Goal: Task Accomplishment & Management: Manage account settings

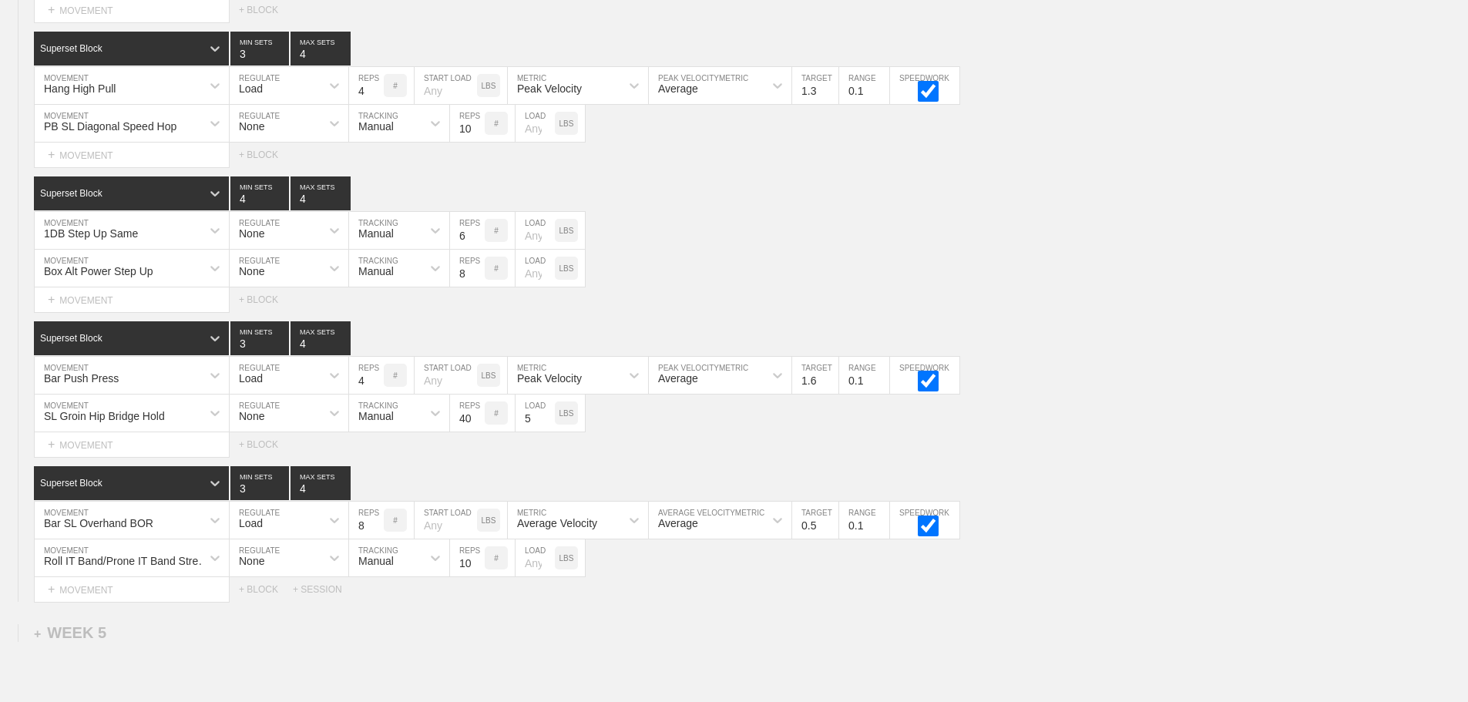
scroll to position [4229, 0]
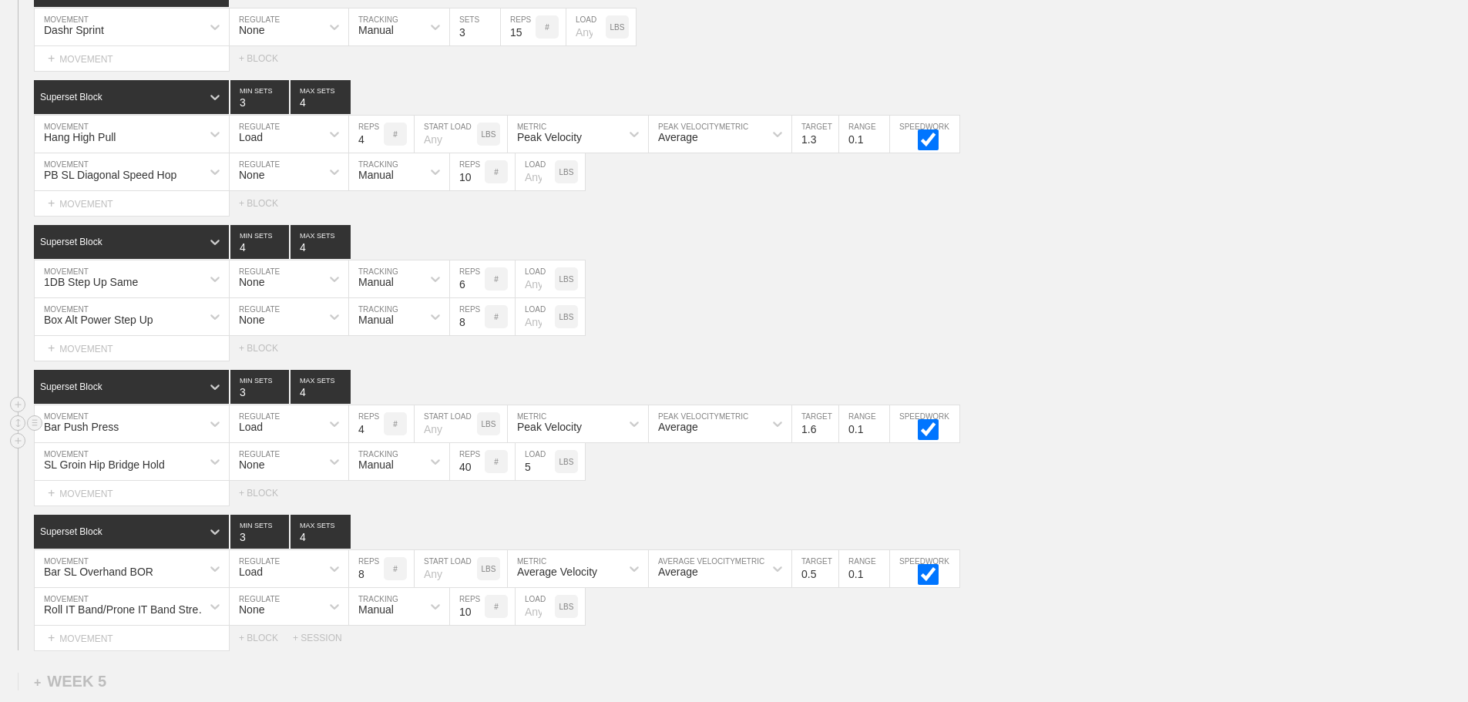
click at [1193, 439] on div "Bar Push Press MOVEMENT Load REGULATE 4 REPS # START LOAD LBS Peak Velocity MET…" at bounding box center [734, 424] width 1468 height 38
click at [1170, 389] on div "Superset Block 3 MIN SETS 4 MAX SETS" at bounding box center [751, 387] width 1434 height 34
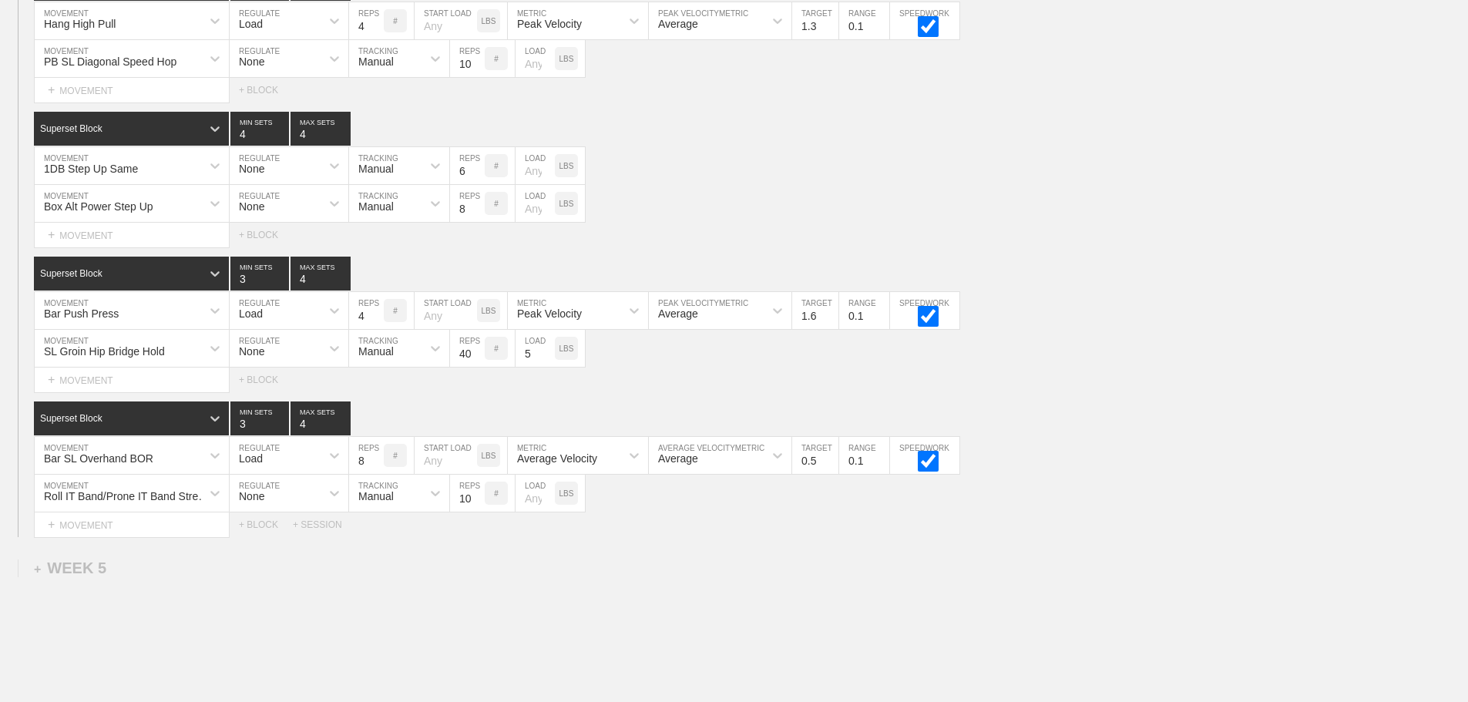
scroll to position [4461, 0]
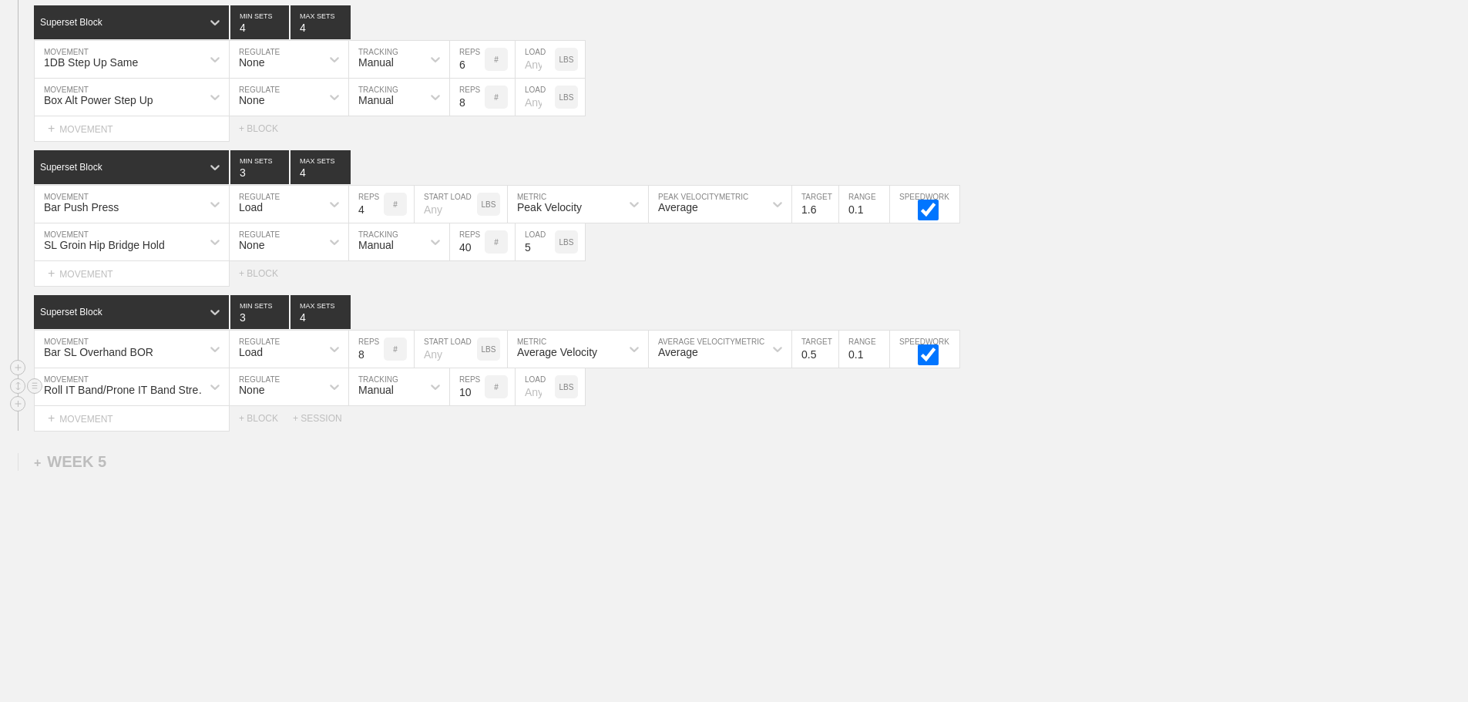
click at [1175, 396] on div "Roll IT Band/Prone IT Band Stretch MOVEMENT None REGULATE Manual TRACKING 10 RE…" at bounding box center [734, 387] width 1468 height 38
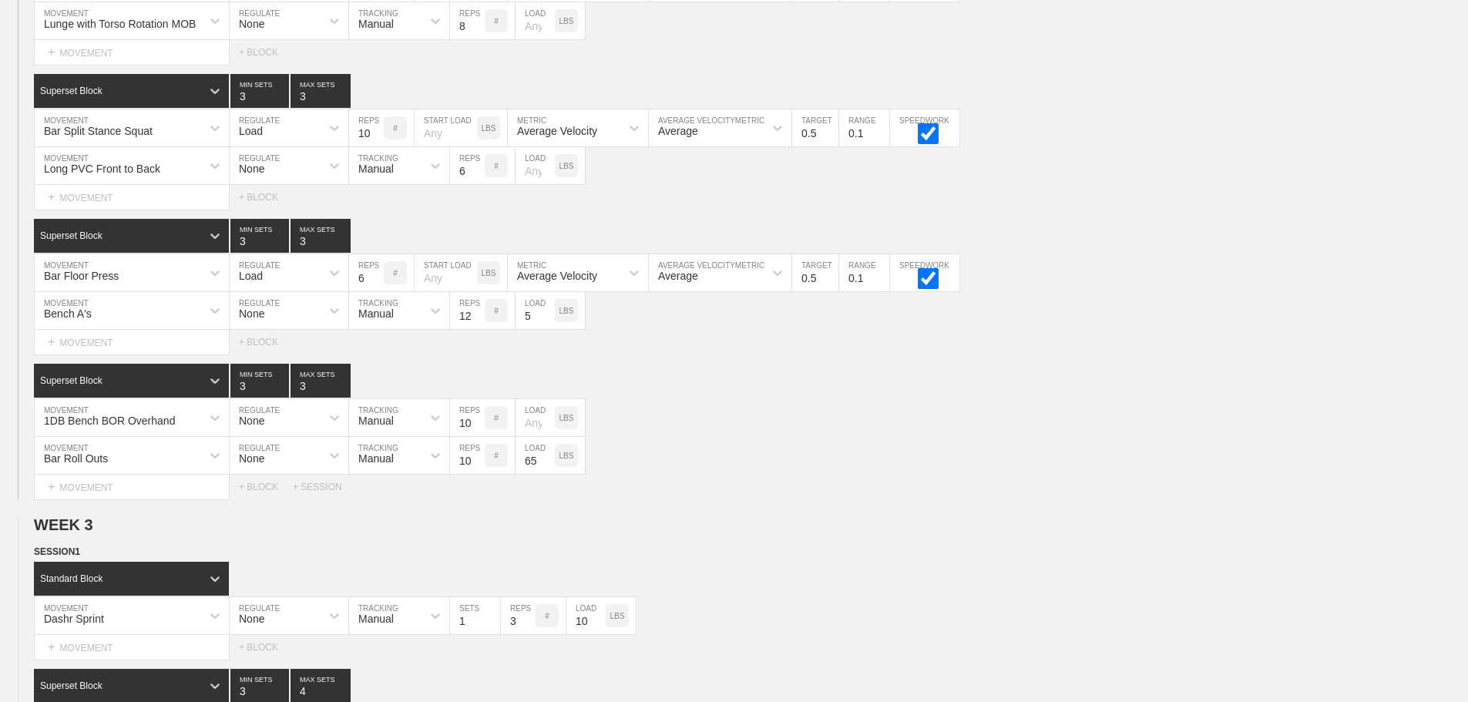
scroll to position [1918, 0]
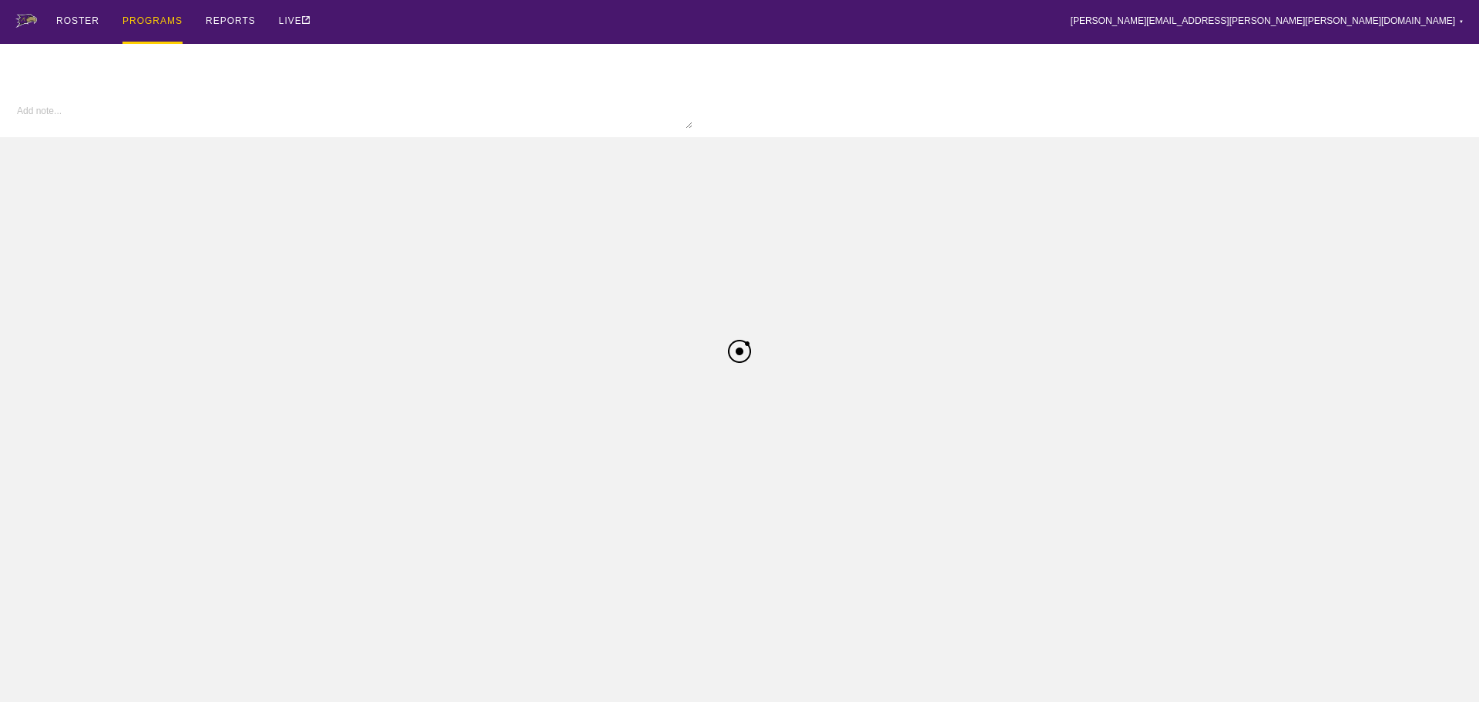
type textarea "x"
type input "Football FA25"
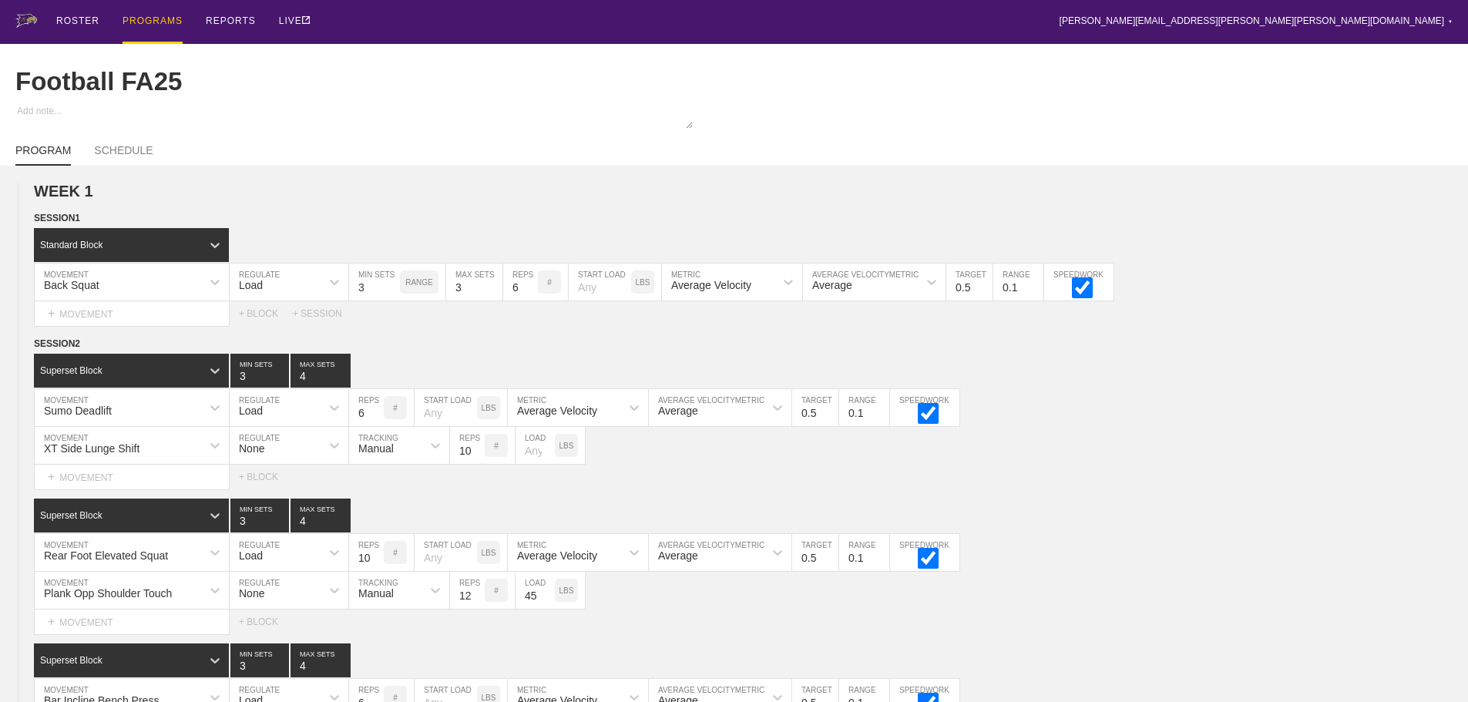
drag, startPoint x: 689, startPoint y: 15, endPoint x: 657, endPoint y: 16, distance: 31.6
click at [683, 15] on div "ROSTER PROGRAMS REPORTS LIVE brian.ciolek@avila.edu ▼ Settings Logout" at bounding box center [733, 22] width 1437 height 44
click at [1270, 22] on div "ROSTER PROGRAMS REPORTS LIVE brian.ciolek@avila.edu ▼ Settings Logout" at bounding box center [733, 22] width 1437 height 44
click at [156, 17] on div "PROGRAMS" at bounding box center [153, 22] width 60 height 44
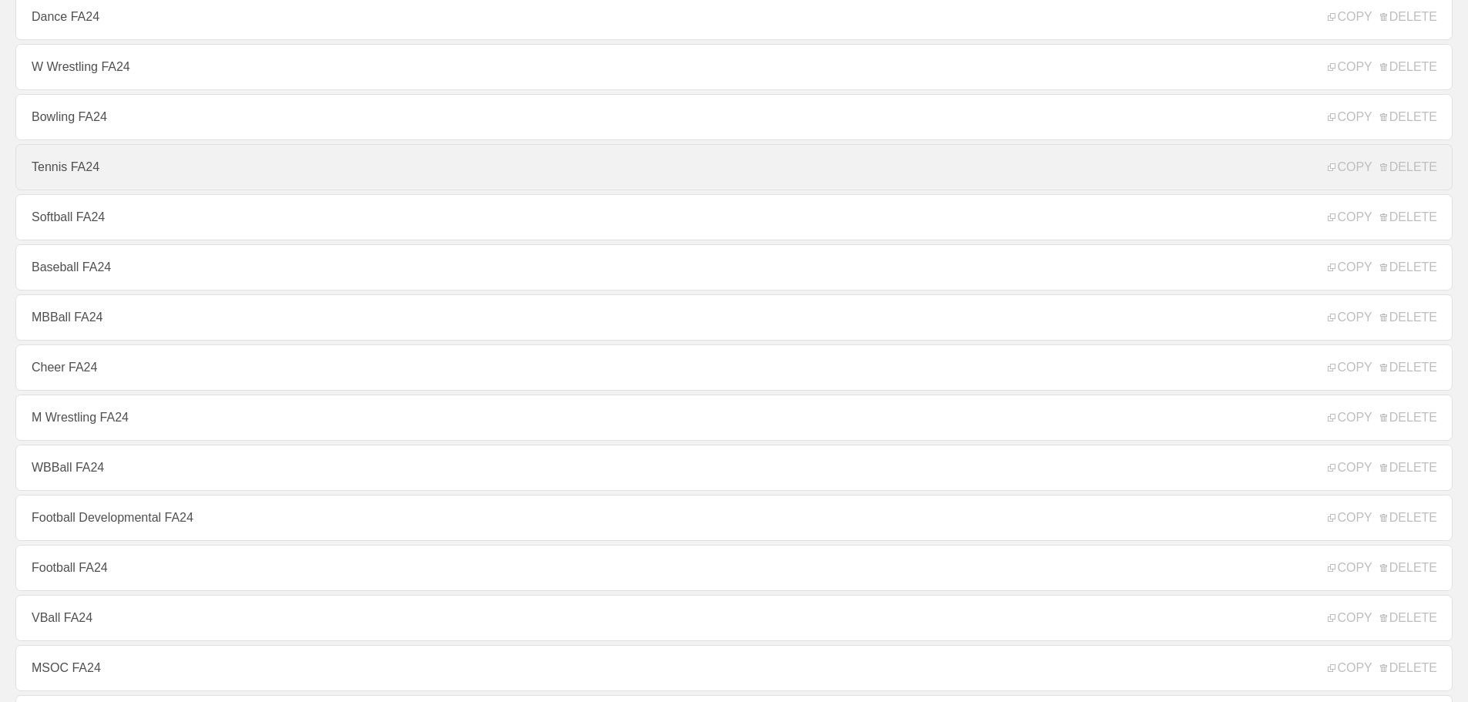
scroll to position [1079, 0]
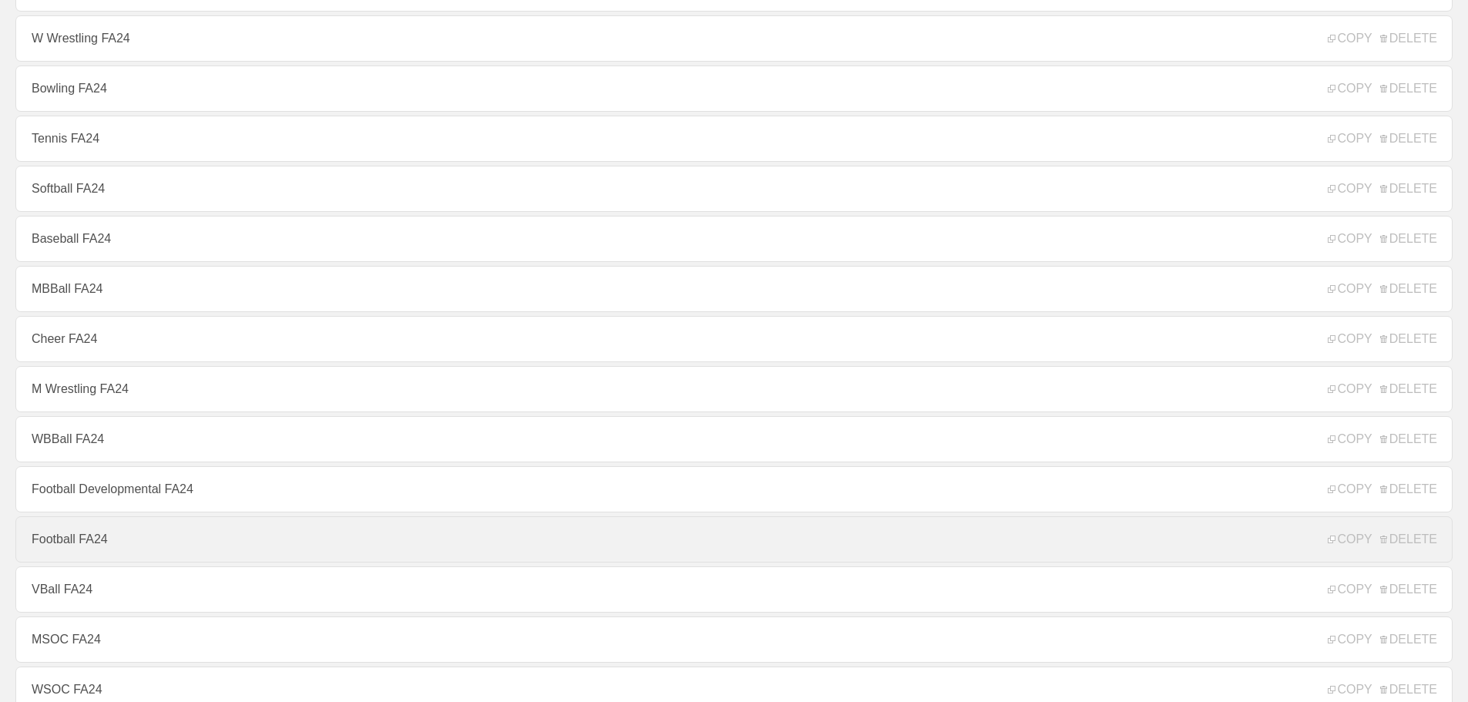
click at [59, 546] on link "Football FA24" at bounding box center [733, 539] width 1437 height 46
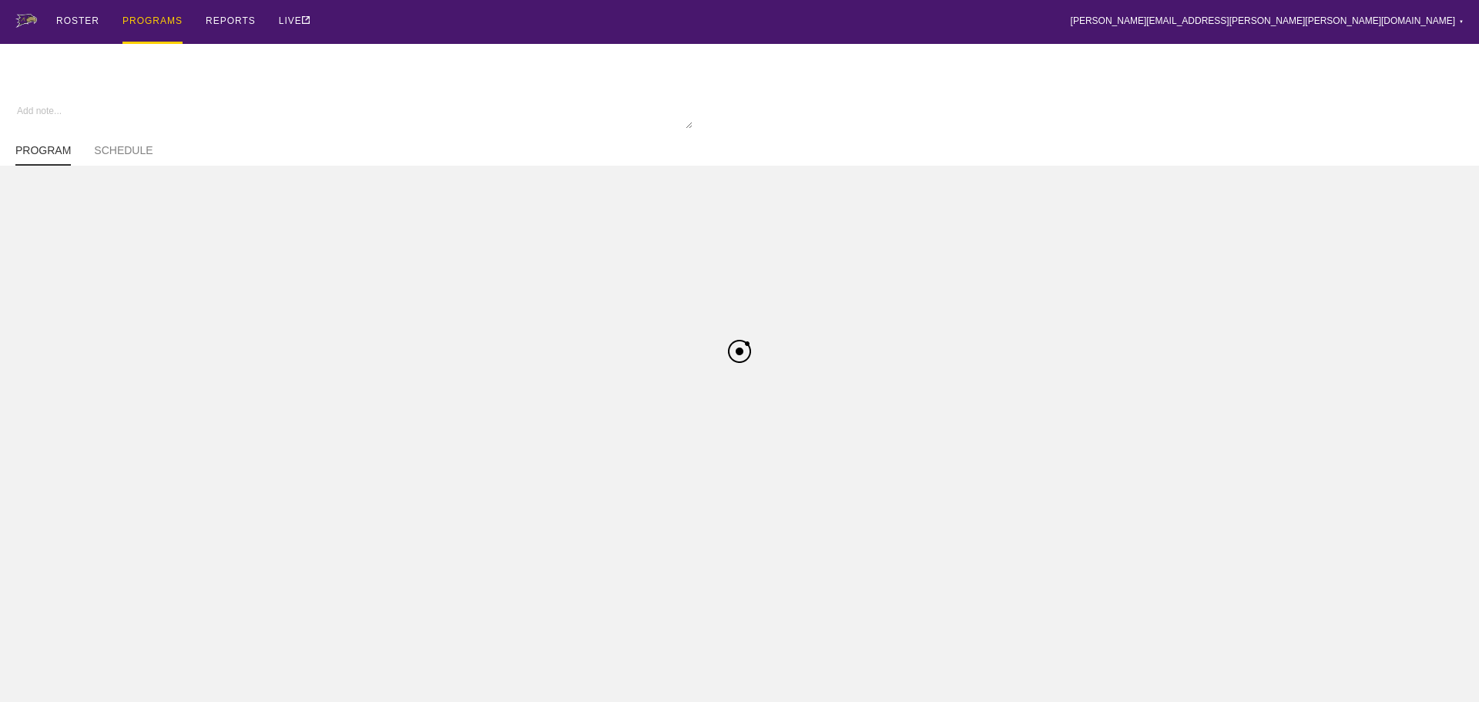
click at [1241, 18] on div "ROSTER PROGRAMS REPORTS LIVE brian.ciolek@avila.edu ▼ Settings Logout" at bounding box center [739, 22] width 1449 height 44
type textarea "x"
type input "Football FA24"
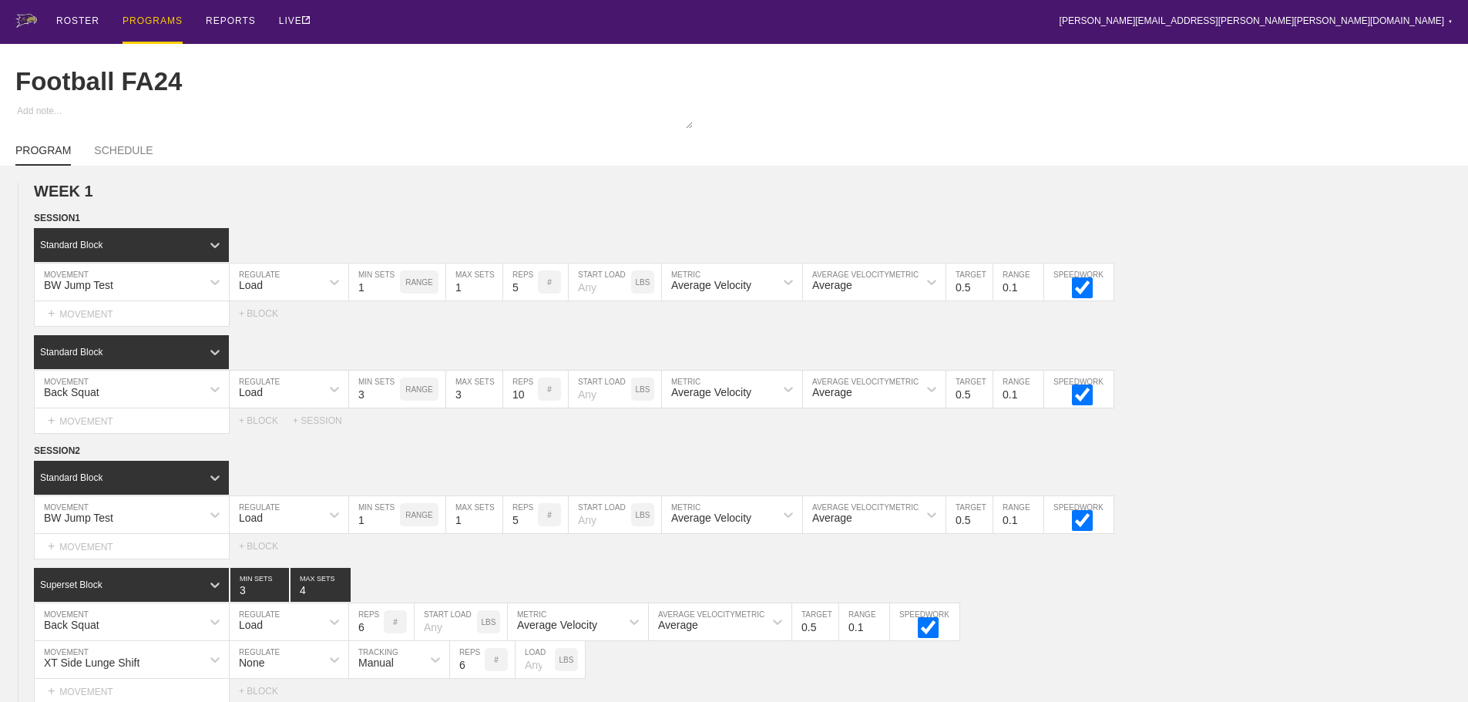
scroll to position [5228, 0]
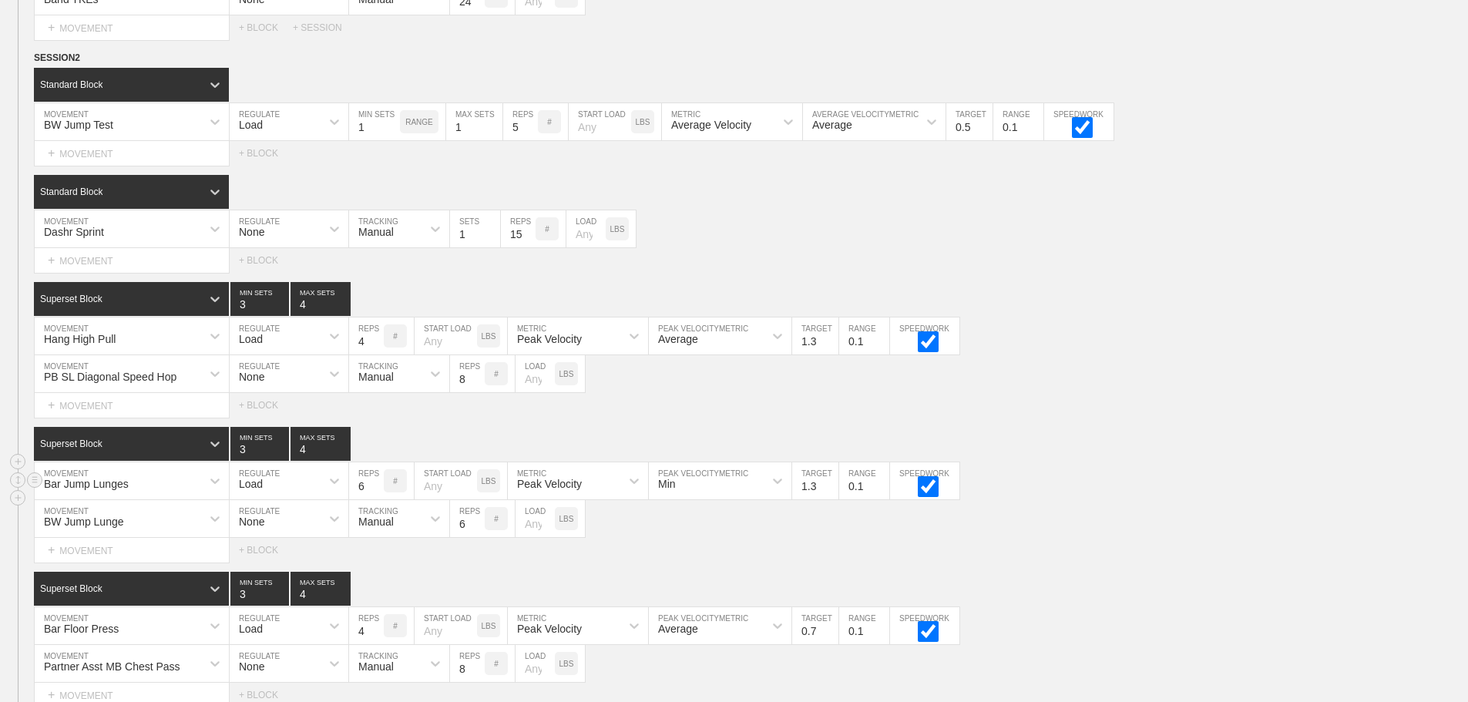
click at [1210, 497] on div "Bar Jump Lunges MOVEMENT Load REGULATE 6 REPS # START LOAD LBS Peak Velocity ME…" at bounding box center [734, 481] width 1468 height 38
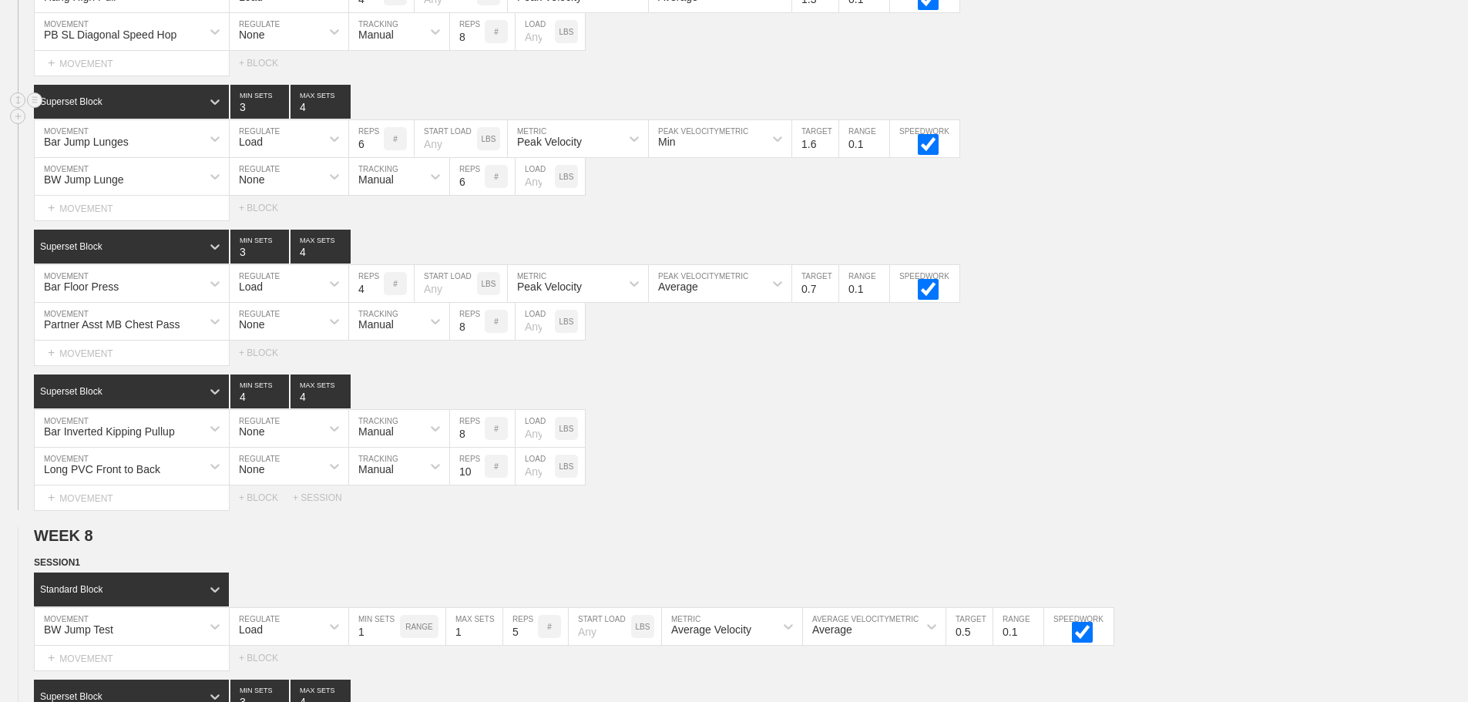
scroll to position [10977, 0]
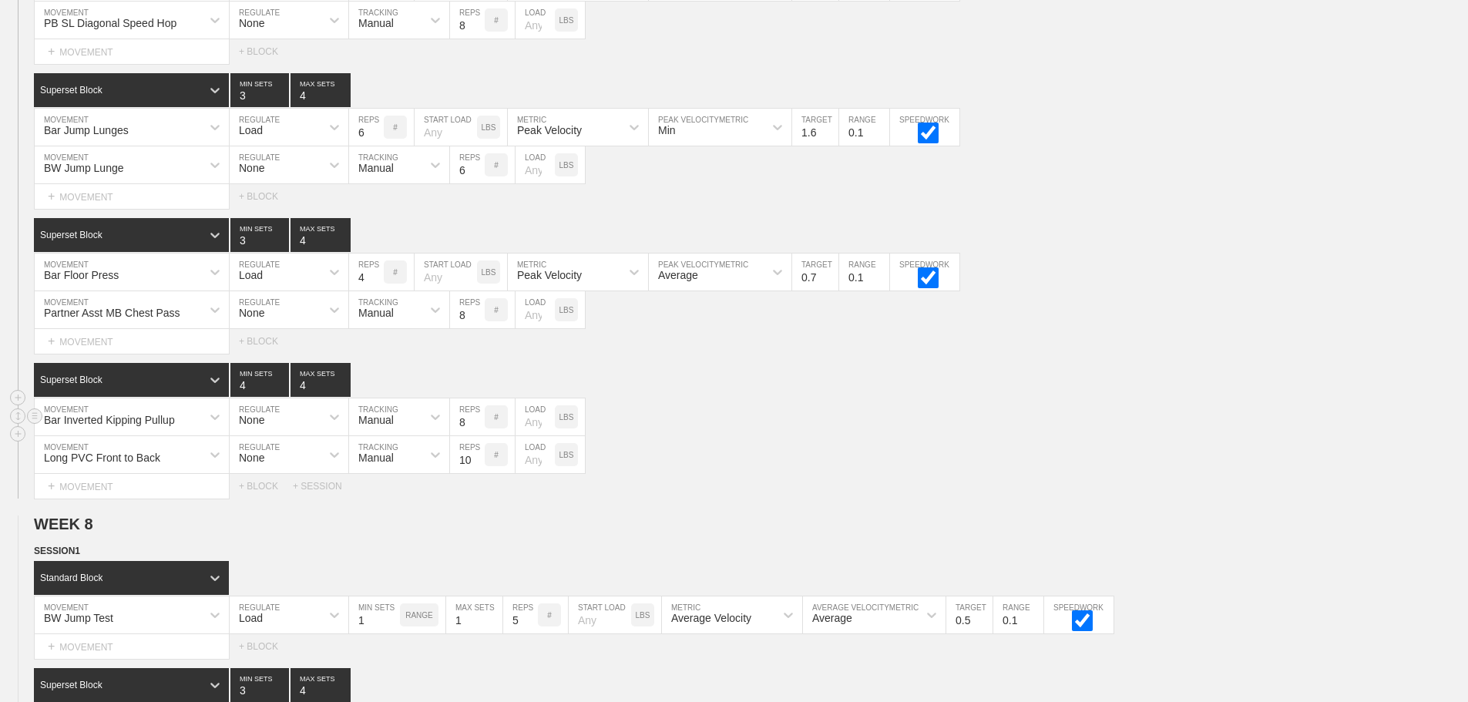
click at [1066, 430] on div "Bar Inverted Kipping Pullup MOVEMENT None REGULATE Manual TRACKING 8 REPS # LOA…" at bounding box center [734, 417] width 1468 height 38
